Goal: Check status: Check status

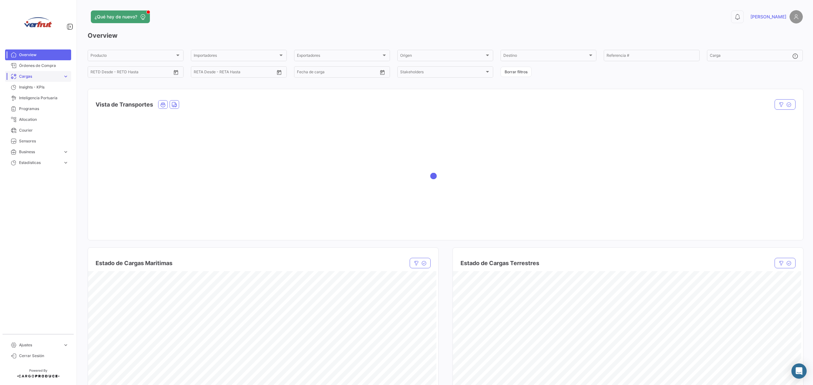
click at [39, 76] on span "Cargas" at bounding box center [39, 77] width 41 height 6
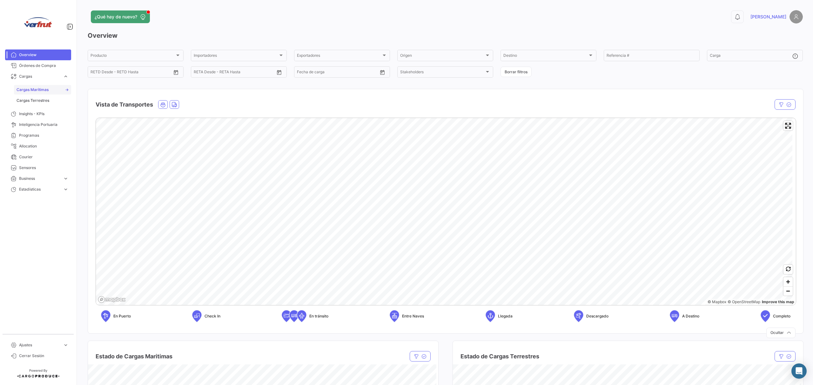
click at [41, 88] on span "Cargas Marítimas" at bounding box center [33, 90] width 32 height 6
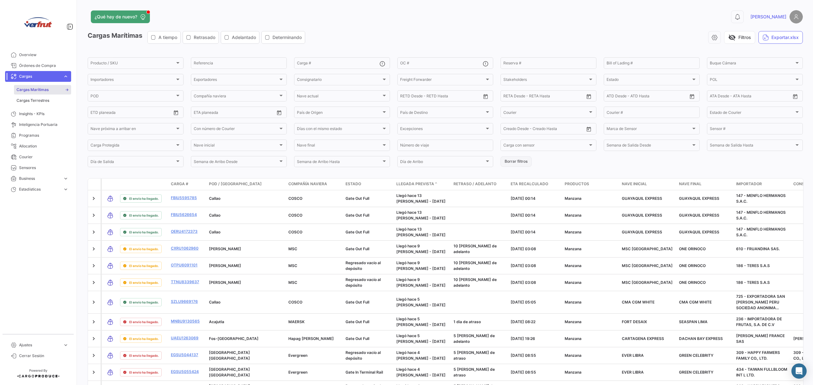
click at [510, 164] on button "Borrar filtros" at bounding box center [515, 161] width 31 height 10
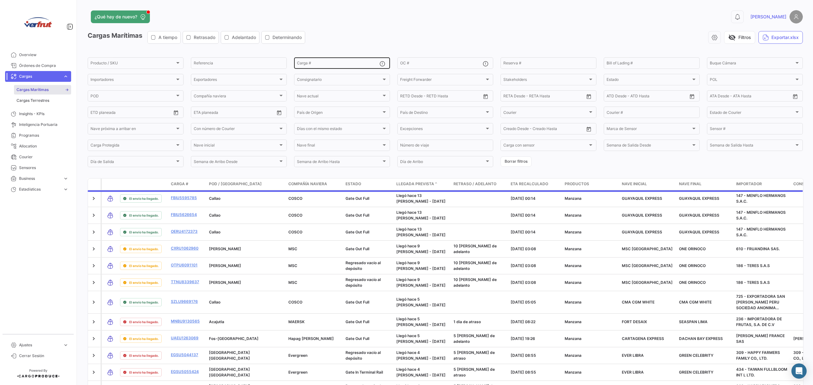
click at [308, 61] on div "Carga #" at bounding box center [338, 62] width 83 height 12
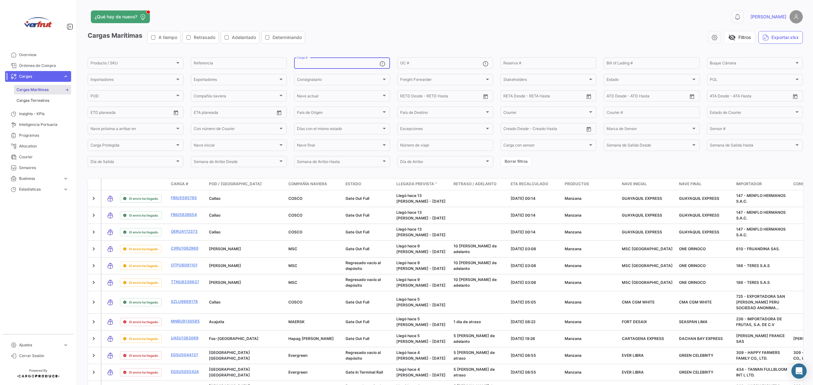
paste input "MNBU0456165"
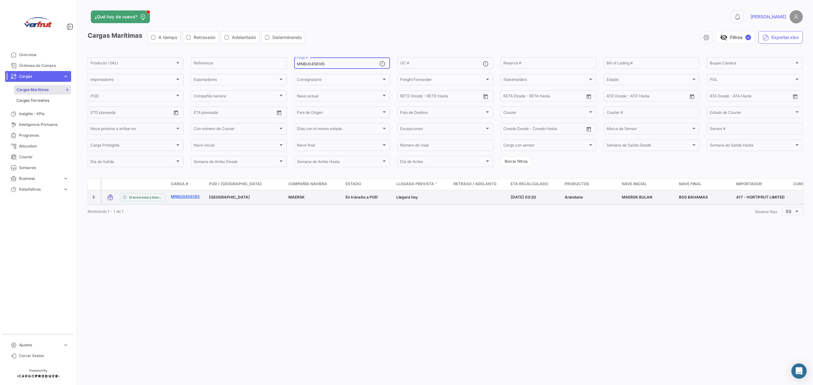
type input "MNBU0456165"
click at [181, 198] on link "MNBU0456165" at bounding box center [187, 197] width 33 height 6
